Goal: Information Seeking & Learning: Learn about a topic

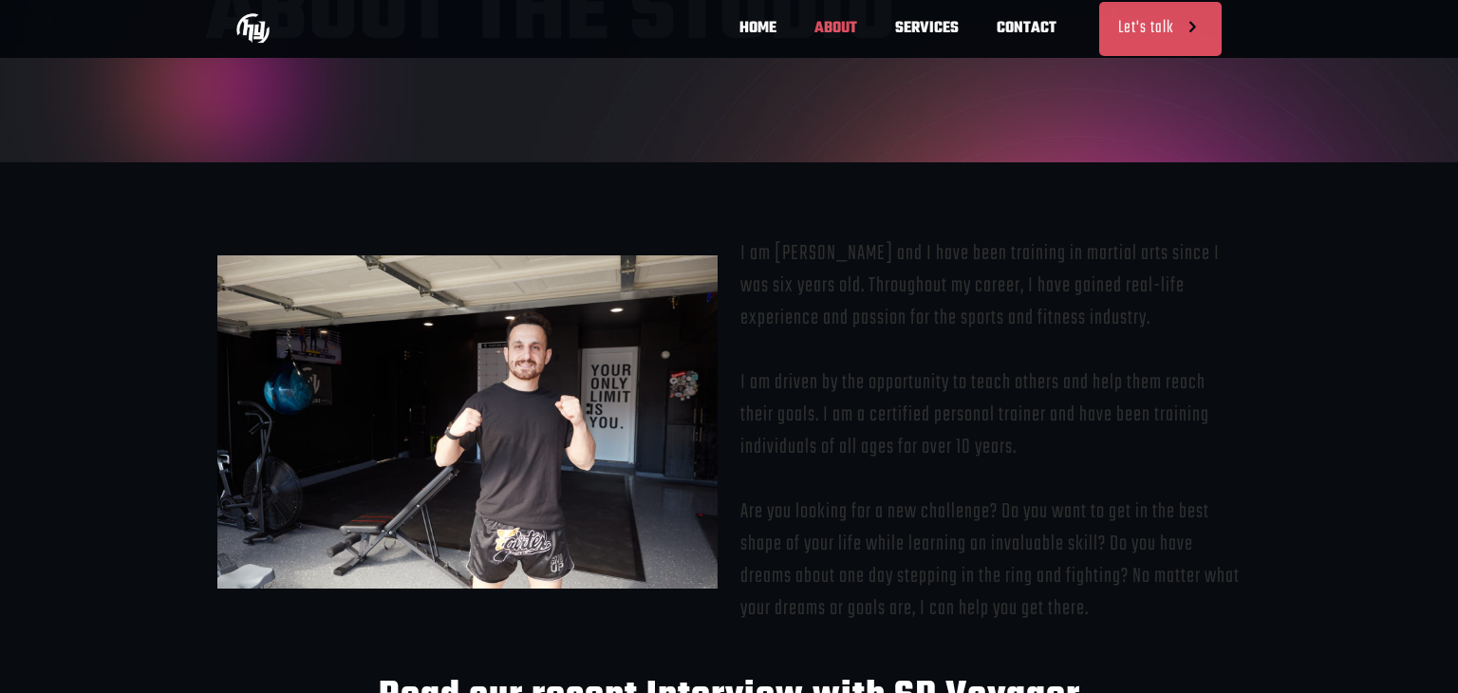
scroll to position [0, 556]
drag, startPoint x: 774, startPoint y: 245, endPoint x: 860, endPoint y: 245, distance: 86.4
click at [860, 245] on p "I am [PERSON_NAME] and I have been training in martial arts since I was six yea…" at bounding box center [990, 430] width 500 height 387
copy p "[PERSON_NAME]"
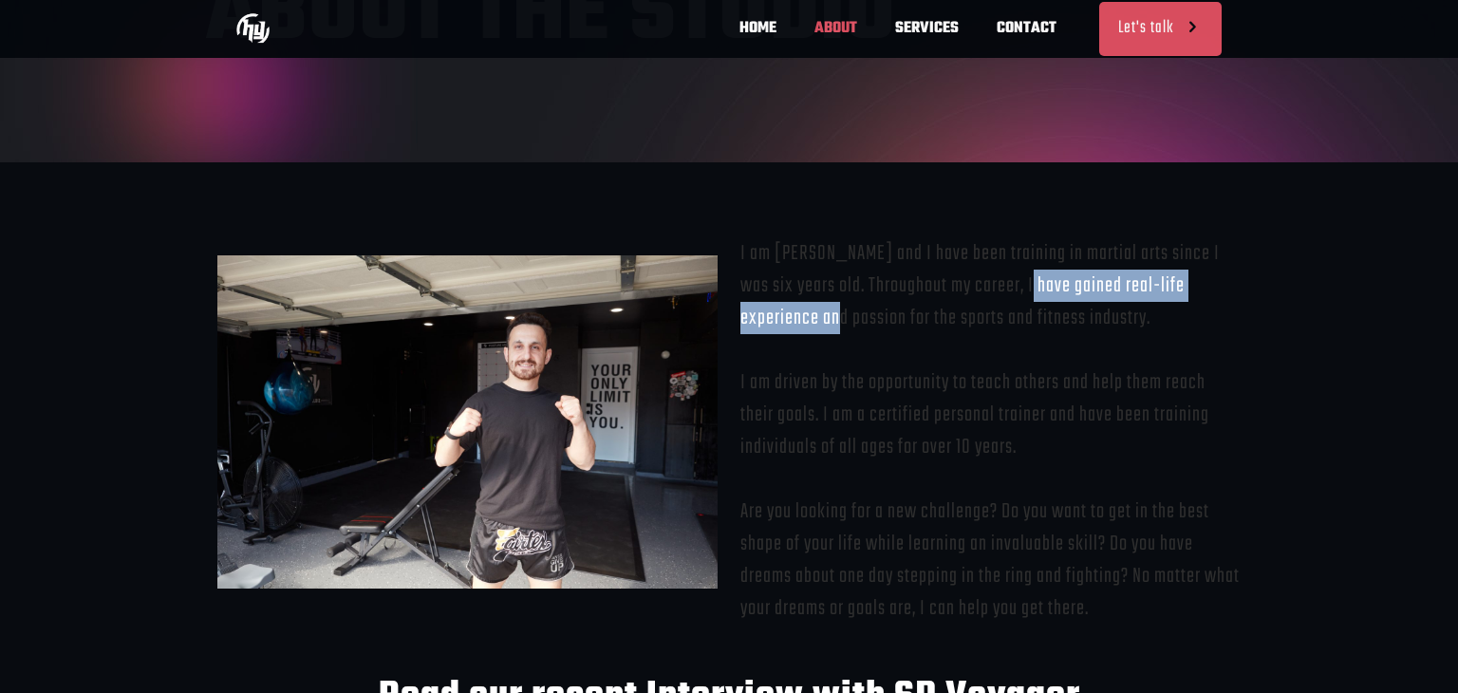
drag, startPoint x: 982, startPoint y: 285, endPoint x: 1244, endPoint y: 277, distance: 262.1
click at [1244, 277] on div "I am Hakan Yildiz and I have been training in martial arts since I was six year…" at bounding box center [990, 456] width 523 height 439
copy p "have gained real-life experience and"
click at [841, 292] on p "I am Hakan Yildiz and I have been training in martial arts since I was six year…" at bounding box center [990, 430] width 500 height 387
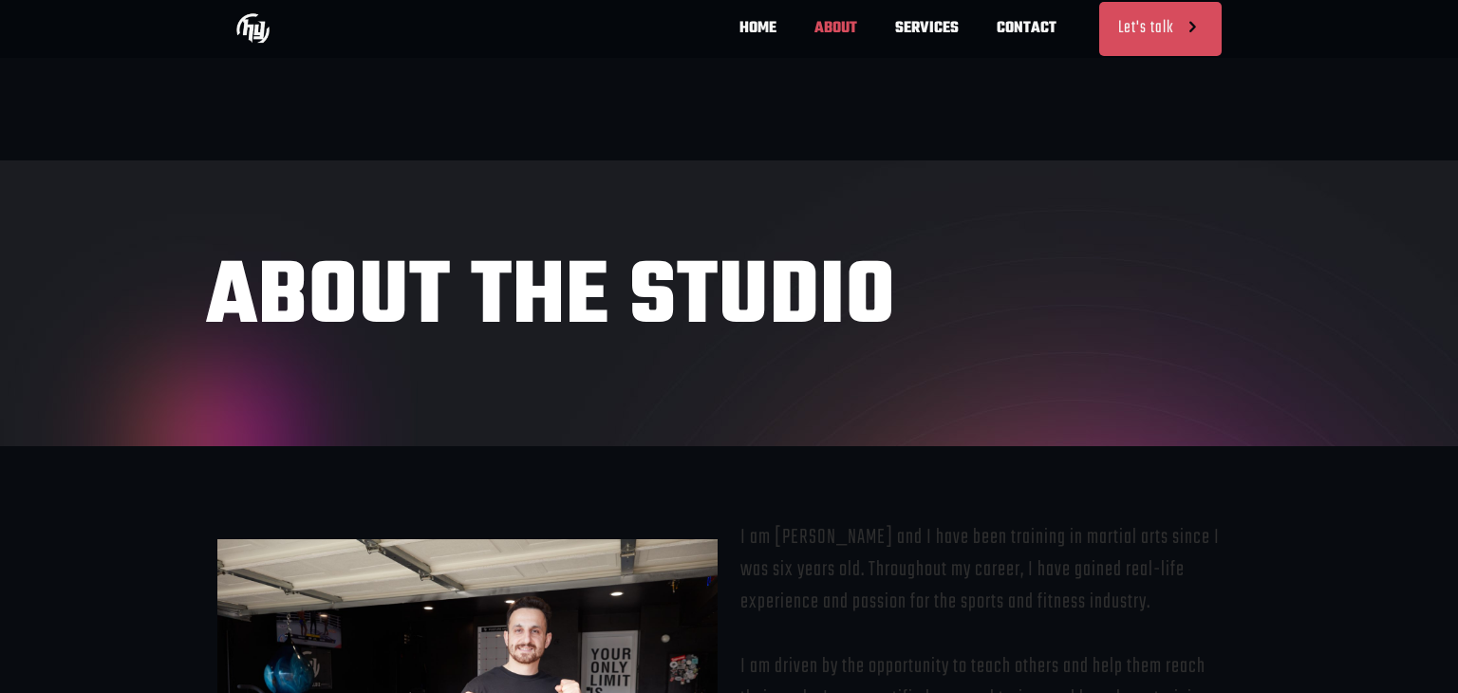
scroll to position [0, 0]
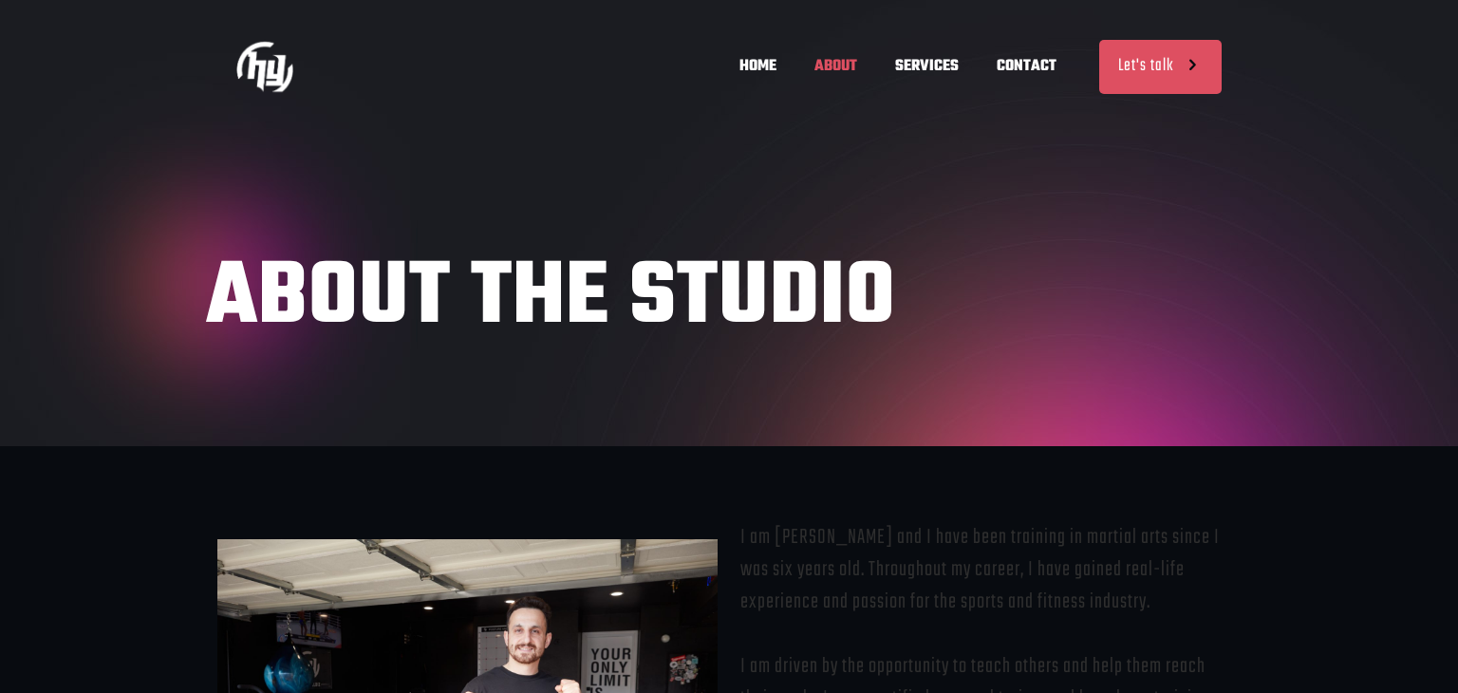
click at [236, 61] on img at bounding box center [264, 66] width 57 height 57
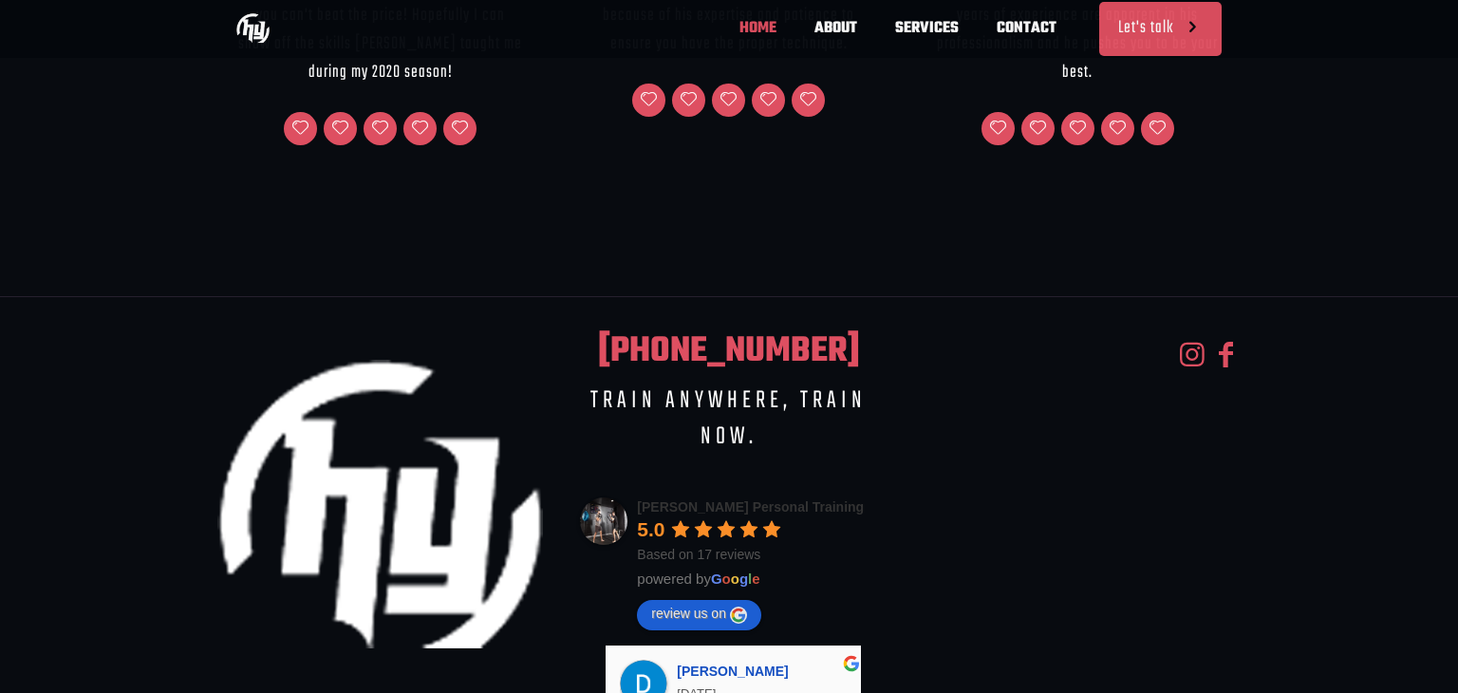
scroll to position [0, 835]
